Goal: Information Seeking & Learning: Find specific fact

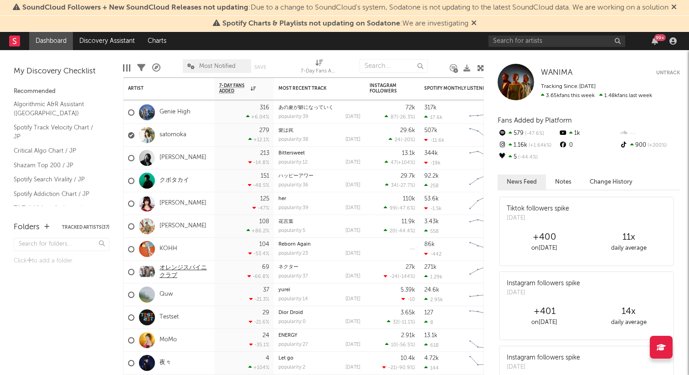
click at [182, 264] on link "オレンジスパイニクラブ" at bounding box center [185, 271] width 51 height 15
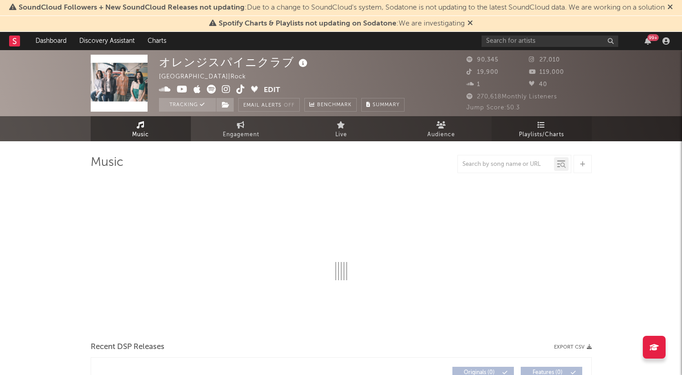
click at [536, 136] on span "Playlists/Charts" at bounding box center [541, 134] width 45 height 11
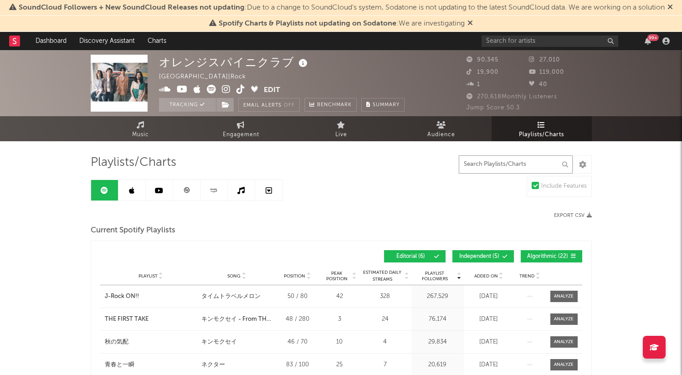
click at [498, 163] on input "text" at bounding box center [516, 164] width 114 height 18
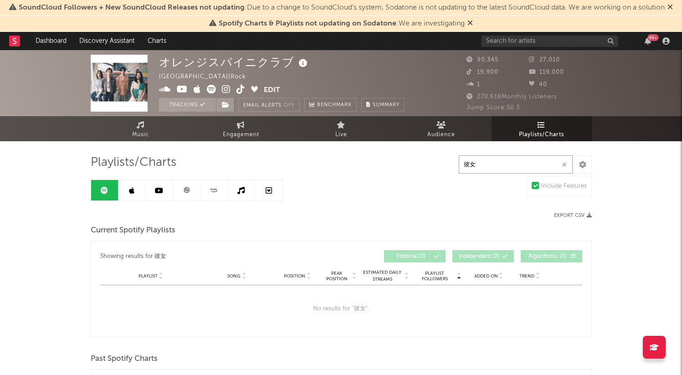
type input "彼"
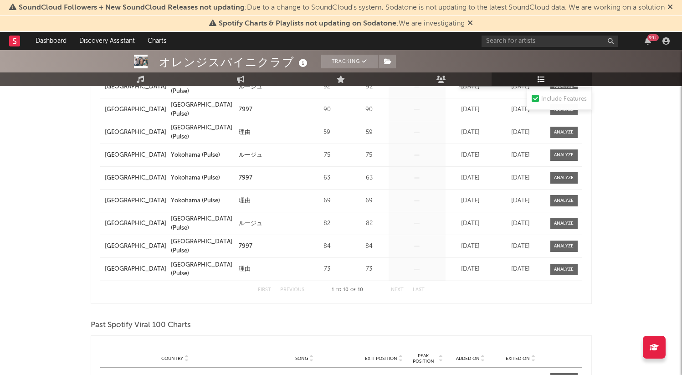
scroll to position [608, 0]
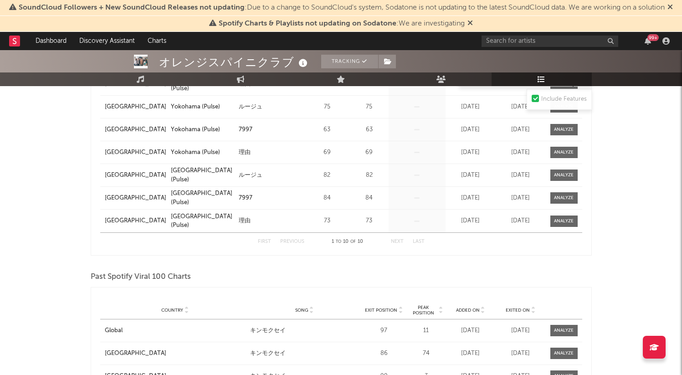
click at [474, 25] on div "Spotify Charts & Playlists not updating on Sodatone : We are investigating" at bounding box center [341, 24] width 682 height 16
click at [472, 24] on icon at bounding box center [470, 22] width 5 height 7
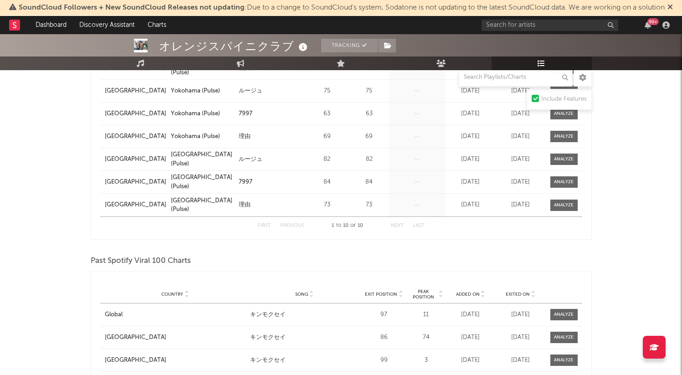
click at [673, 8] on icon at bounding box center [670, 6] width 5 height 7
